Goal: Task Accomplishment & Management: Manage account settings

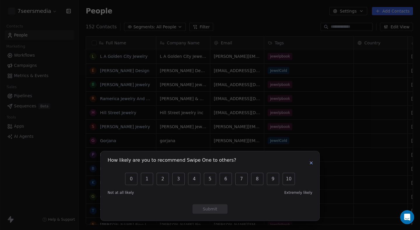
scroll to position [198, 337]
click at [310, 164] on icon "button" at bounding box center [311, 162] width 5 height 5
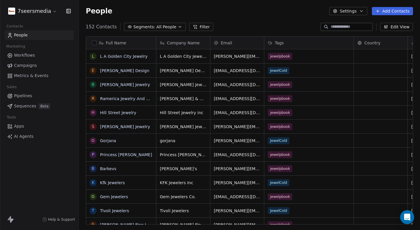
click at [31, 12] on html "7seersmedia Contacts People Marketing Workflows Campaigns Metrics & Events Sale…" at bounding box center [210, 115] width 420 height 230
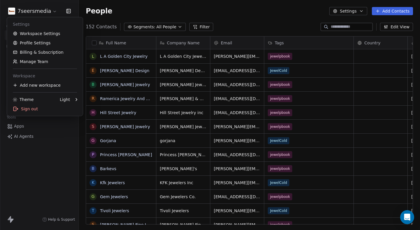
click at [38, 186] on html "7seersmedia Contacts People Marketing Workflows Campaigns Metrics & Events Sale…" at bounding box center [210, 115] width 420 height 230
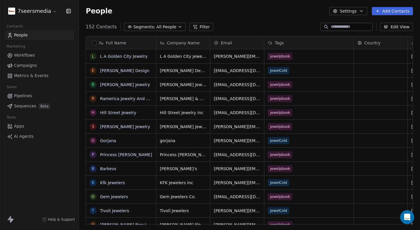
click at [24, 57] on span "Workflows" at bounding box center [24, 55] width 21 height 6
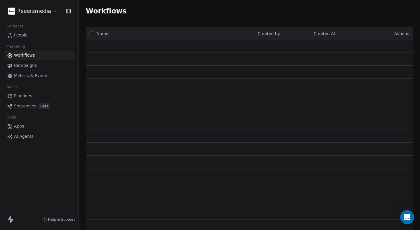
click at [24, 68] on span "Campaigns" at bounding box center [25, 65] width 23 height 6
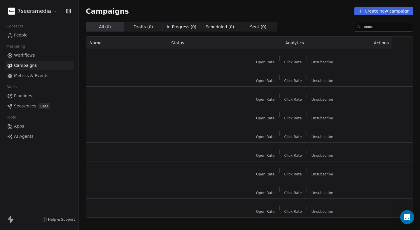
click at [25, 76] on span "Metrics & Events" at bounding box center [31, 76] width 34 height 6
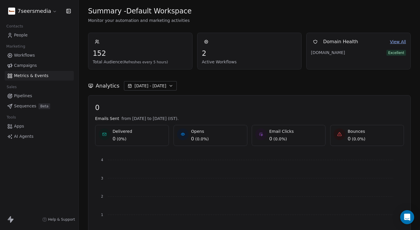
click at [11, 217] on icon at bounding box center [9, 218] width 3 height 4
click at [12, 220] on icon at bounding box center [11, 220] width 3 height 4
click at [43, 15] on html "7seersmedia Contacts People Marketing Workflows Campaigns Metrics & Events Sale…" at bounding box center [210, 115] width 420 height 230
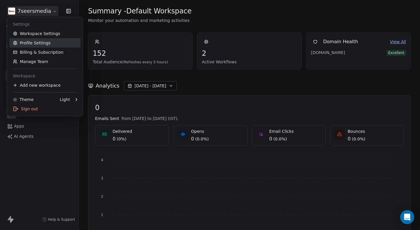
click at [41, 43] on link "Profile Settings" at bounding box center [44, 42] width 71 height 9
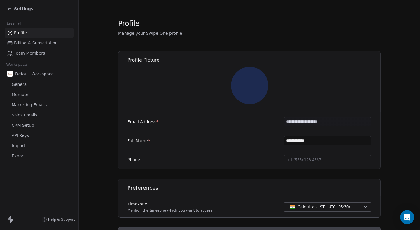
click at [21, 136] on span "API Keys" at bounding box center [20, 135] width 17 height 6
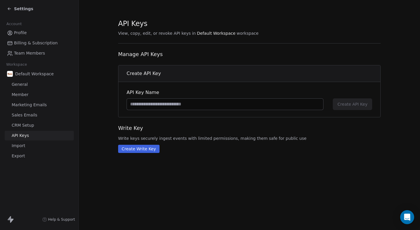
click at [161, 103] on input at bounding box center [225, 104] width 196 height 11
click at [23, 42] on span "Billing & Subscription" at bounding box center [36, 43] width 44 height 6
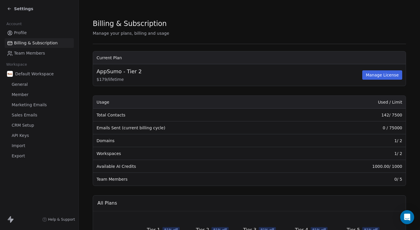
scroll to position [23, 0]
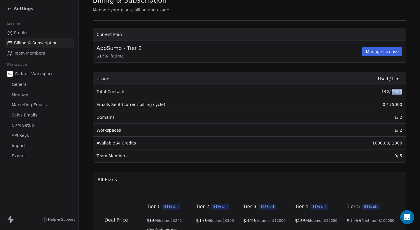
drag, startPoint x: 388, startPoint y: 90, endPoint x: 399, endPoint y: 90, distance: 10.2
click at [399, 90] on td "142 / 7500" at bounding box center [354, 91] width 103 height 13
click at [395, 100] on td "0 / 75000" at bounding box center [354, 104] width 103 height 13
drag, startPoint x: 399, startPoint y: 105, endPoint x: 382, endPoint y: 104, distance: 16.7
click at [382, 104] on td "0 / 75000" at bounding box center [354, 104] width 103 height 13
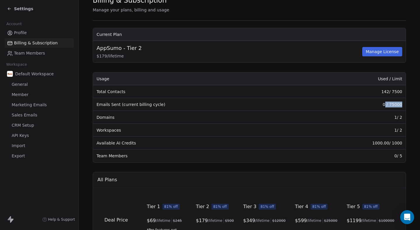
click at [382, 104] on td "0 / 75000" at bounding box center [354, 104] width 103 height 13
click at [396, 104] on td "0 / 75000" at bounding box center [354, 104] width 103 height 13
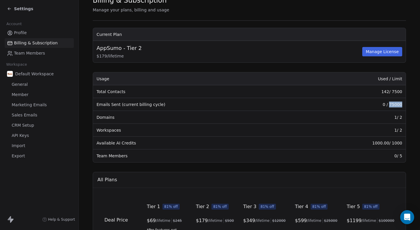
click at [396, 104] on td "0 / 75000" at bounding box center [354, 104] width 103 height 13
click at [396, 115] on td "1 / 2" at bounding box center [354, 117] width 103 height 13
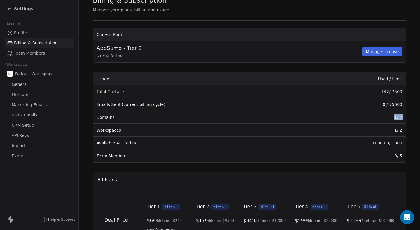
click at [396, 115] on td "1 / 2" at bounding box center [354, 117] width 103 height 13
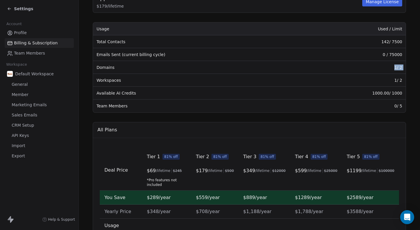
scroll to position [0, 0]
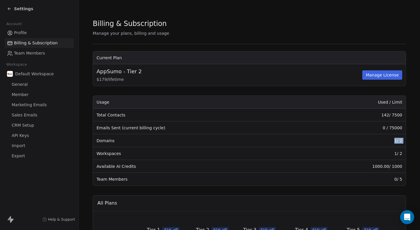
click at [387, 79] on button "Manage License" at bounding box center [382, 74] width 40 height 9
click at [394, 125] on td "0 / 75000" at bounding box center [354, 127] width 103 height 13
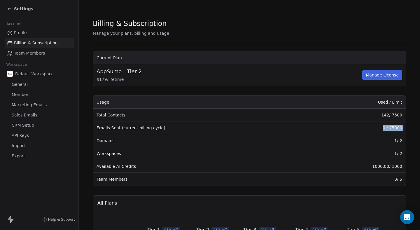
click at [394, 125] on td "0 / 75000" at bounding box center [354, 127] width 103 height 13
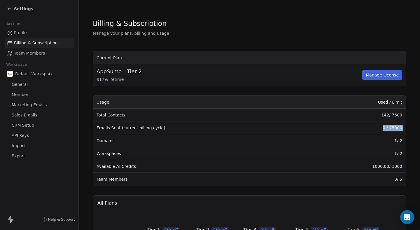
click at [25, 85] on span "General" at bounding box center [20, 84] width 16 height 6
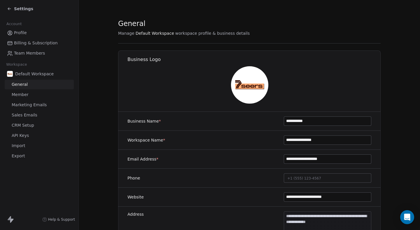
click at [23, 133] on span "API Keys" at bounding box center [20, 135] width 17 height 6
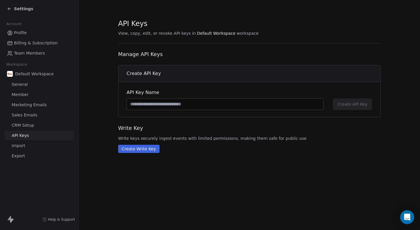
click at [186, 104] on input at bounding box center [225, 104] width 196 height 11
click at [23, 75] on span "Default Workspace" at bounding box center [34, 74] width 38 height 6
click at [23, 89] on div "Default Workspace General Member Marketing Emails Sales Emails CRM Setup API Ke…" at bounding box center [39, 115] width 69 height 92
click at [23, 86] on span "General" at bounding box center [20, 84] width 16 height 6
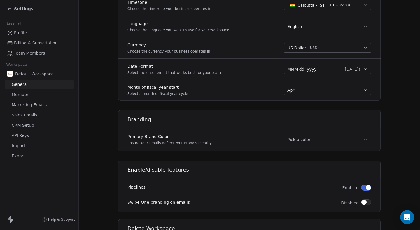
scroll to position [263, 0]
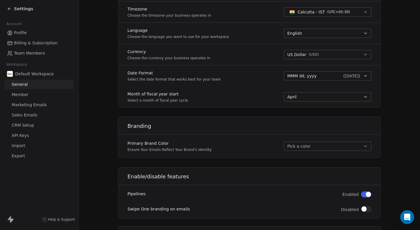
click at [9, 8] on icon at bounding box center [8, 8] width 1 height 1
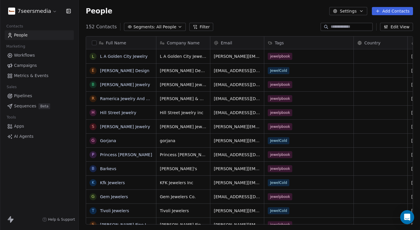
scroll to position [198, 337]
click at [21, 69] on link "Campaigns" at bounding box center [39, 66] width 69 height 10
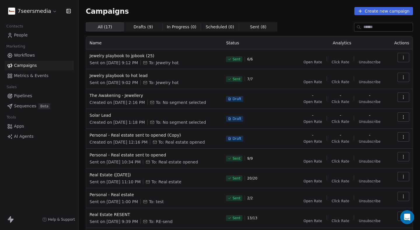
click at [385, 12] on button "Create new campaign" at bounding box center [383, 11] width 59 height 8
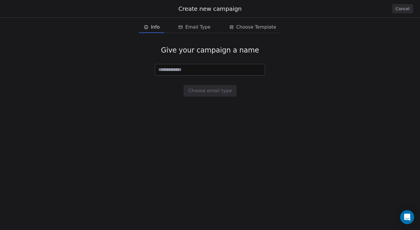
click at [171, 31] on div "Info Info Email Type Email Type Choose Template Choose Template" at bounding box center [210, 27] width 142 height 12
click at [152, 31] on span "Info" at bounding box center [151, 26] width 20 height 9
click at [399, 9] on button "Cancel" at bounding box center [402, 8] width 21 height 9
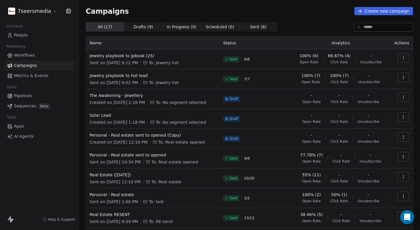
click at [38, 11] on html "7seersmedia Contacts People Marketing Workflows Campaigns Metrics & Events Sale…" at bounding box center [210, 115] width 420 height 230
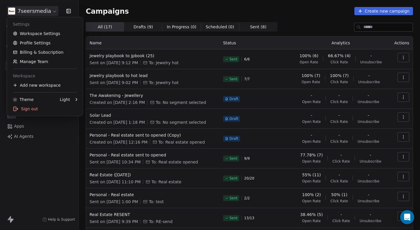
click at [152, 17] on html "7seersmedia Contacts People Marketing Workflows Campaigns Metrics & Events Sale…" at bounding box center [210, 115] width 420 height 230
click at [28, 13] on html "7seersmedia Contacts People Marketing Workflows Campaigns Metrics & Events Sale…" at bounding box center [210, 115] width 420 height 230
click at [42, 50] on link "Billing & Subscription" at bounding box center [44, 52] width 71 height 9
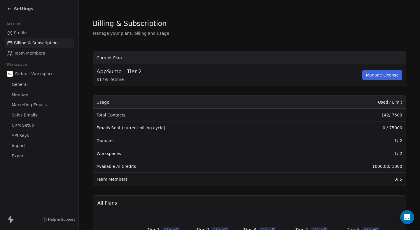
click at [372, 77] on button "Manage License" at bounding box center [382, 74] width 40 height 9
